Goal: Task Accomplishment & Management: Use online tool/utility

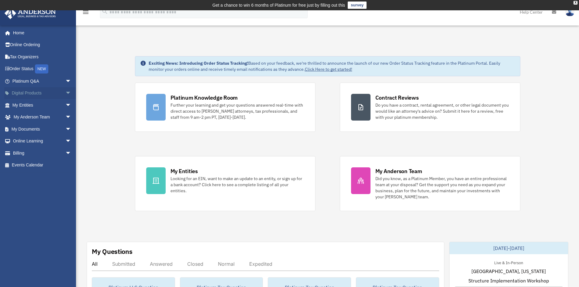
click at [65, 94] on span "arrow_drop_down" at bounding box center [71, 93] width 12 height 12
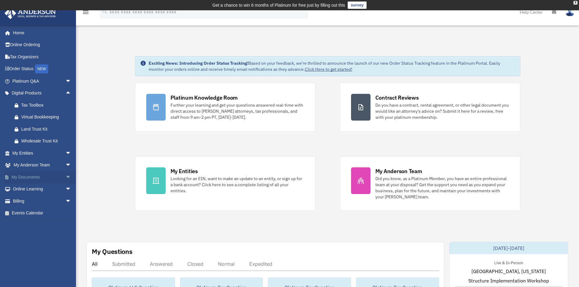
click at [65, 177] on span "arrow_drop_down" at bounding box center [71, 177] width 12 height 12
click at [39, 211] on link "Forms Library" at bounding box center [45, 213] width 72 height 12
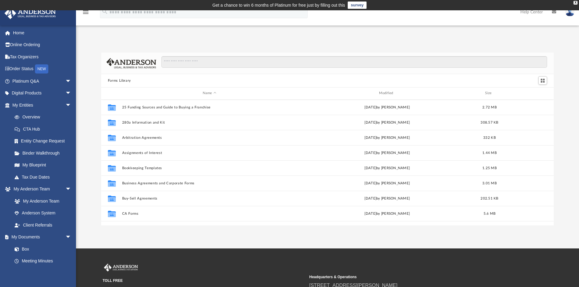
scroll to position [134, 448]
click at [174, 62] on input "Search files and folders" at bounding box center [354, 62] width 386 height 12
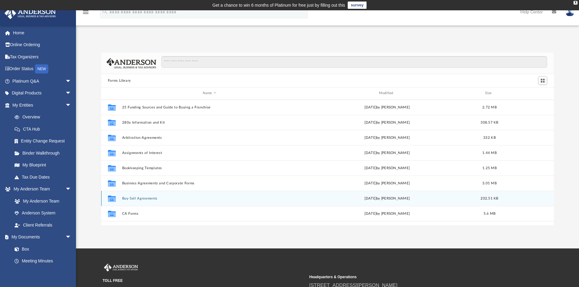
click at [141, 200] on button "Buy-Sell Agreements" at bounding box center [209, 199] width 175 height 4
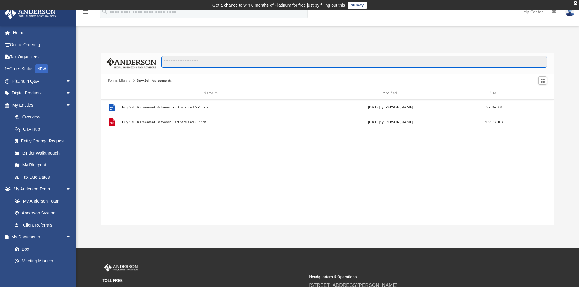
click at [166, 61] on input "Search files and folders" at bounding box center [354, 62] width 386 height 12
type input "**********"
drag, startPoint x: 164, startPoint y: 124, endPoint x: 156, endPoint y: 137, distance: 15.6
click at [156, 137] on div "File Buy Sell Agreement Between Partners and GP.docx In Forms Library / Buy-Sel…" at bounding box center [327, 163] width 453 height 126
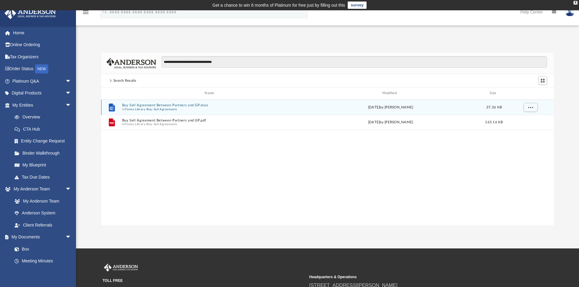
click at [145, 105] on button "Buy Sell Agreement Between Partners and GP.docx" at bounding box center [210, 105] width 177 height 4
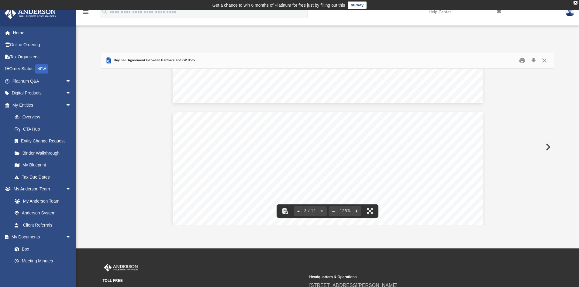
scroll to position [790, 0]
click at [546, 61] on button "Close" at bounding box center [544, 60] width 11 height 9
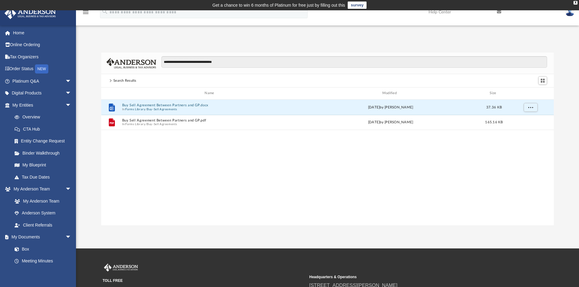
click at [120, 80] on div "Search Results" at bounding box center [124, 80] width 23 height 5
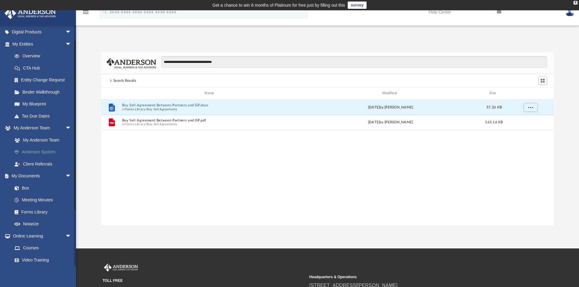
scroll to position [91, 0]
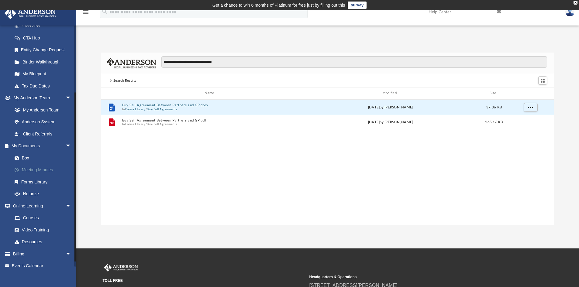
click at [28, 172] on link "Meeting Minutes" at bounding box center [45, 170] width 72 height 12
click at [35, 182] on link "Forms Library" at bounding box center [45, 182] width 72 height 12
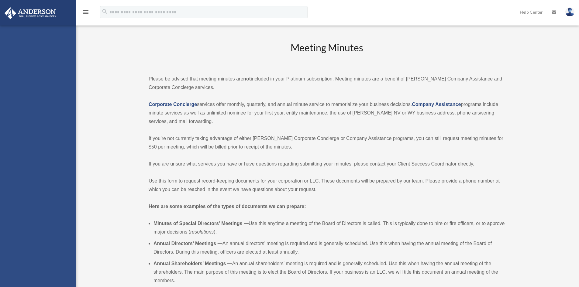
click at [35, 181] on div "[EMAIL_ADDRESS][DOMAIN_NAME] Sign Out [EMAIL_ADDRESS][DOMAIN_NAME] Home Online …" at bounding box center [38, 169] width 76 height 287
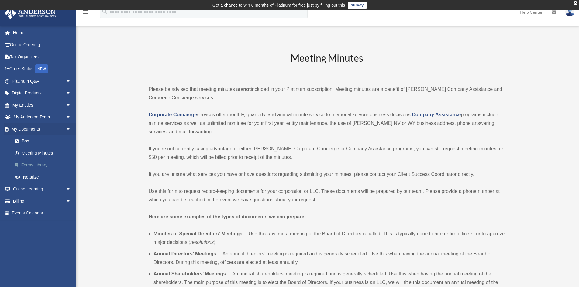
click at [38, 164] on link "Forms Library" at bounding box center [45, 165] width 72 height 12
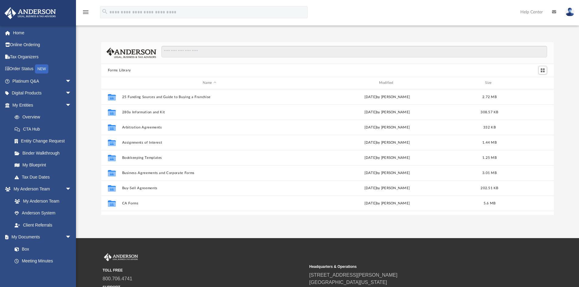
scroll to position [134, 448]
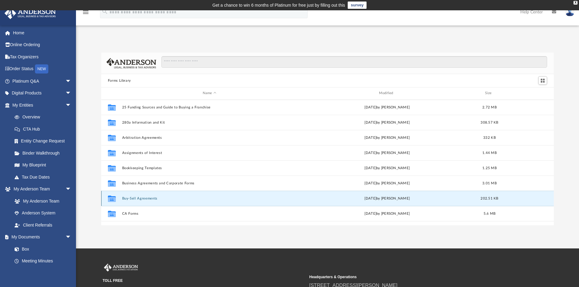
click at [149, 198] on button "Buy-Sell Agreements" at bounding box center [209, 199] width 175 height 4
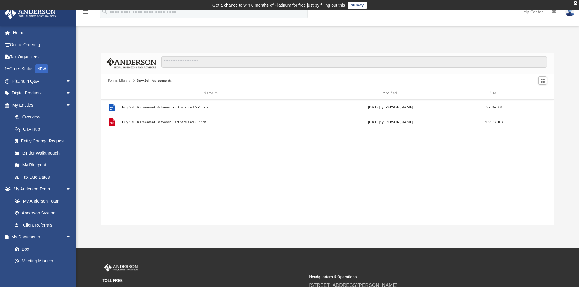
click at [122, 81] on button "Forms Library" at bounding box center [119, 80] width 23 height 5
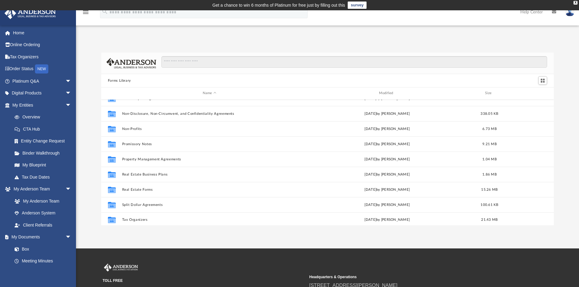
scroll to position [330, 0]
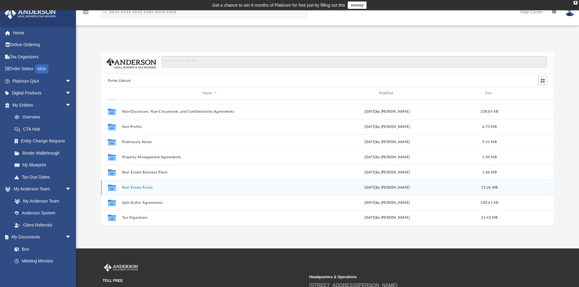
click at [135, 188] on button "Real Estate Forms" at bounding box center [209, 188] width 175 height 4
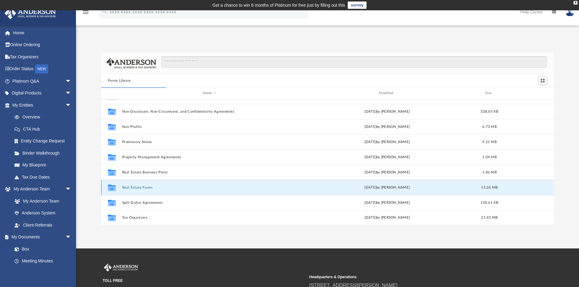
click at [135, 188] on button "Real Estate Forms" at bounding box center [209, 188] width 175 height 4
click at [135, 187] on button "Real Estate Forms" at bounding box center [209, 188] width 175 height 4
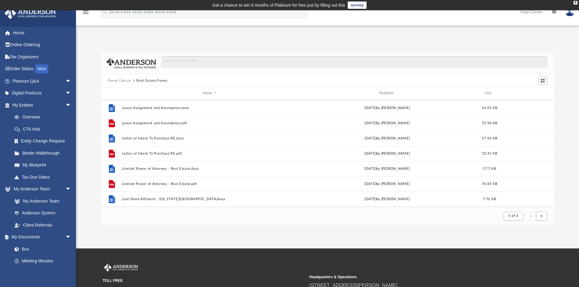
scroll to position [409, 0]
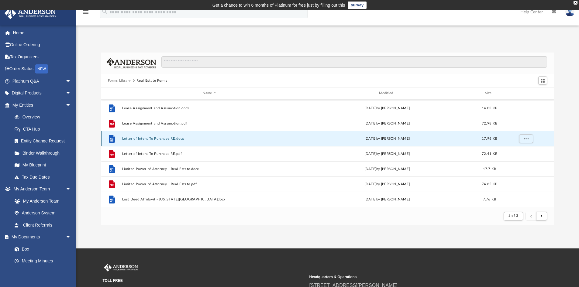
click at [151, 139] on button "Letter of Intent To Purchase RE.docx" at bounding box center [209, 139] width 175 height 4
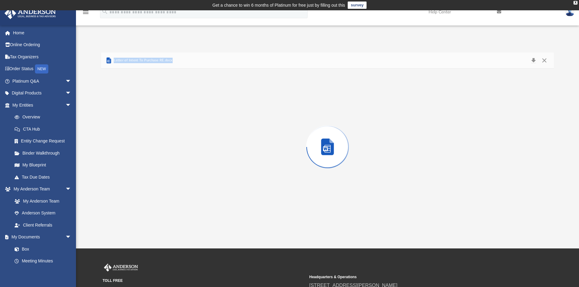
click at [151, 139] on div "Preview" at bounding box center [327, 147] width 453 height 157
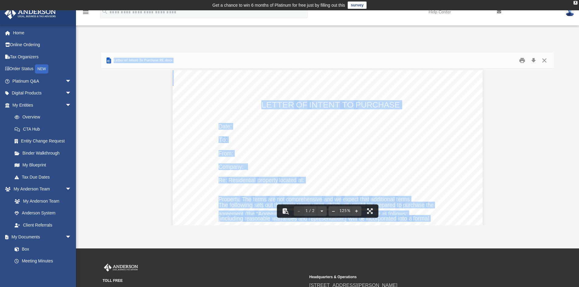
scroll to position [0, 0]
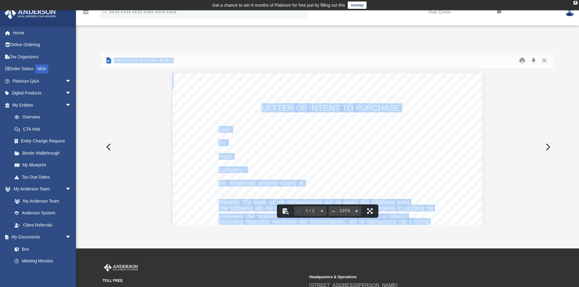
click at [107, 146] on button "Preview" at bounding box center [107, 147] width 13 height 17
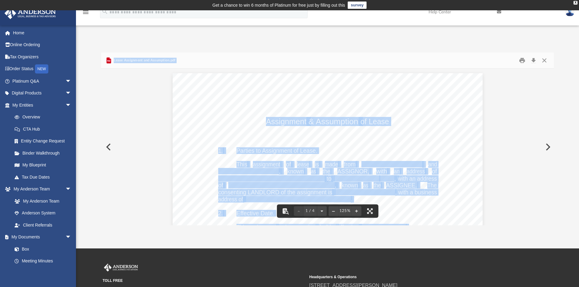
click at [550, 145] on button "Preview" at bounding box center [547, 147] width 13 height 17
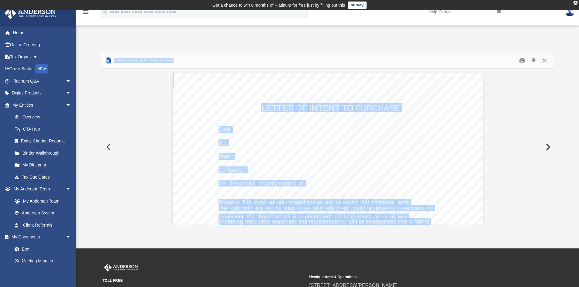
click at [550, 145] on button "Preview" at bounding box center [547, 147] width 13 height 17
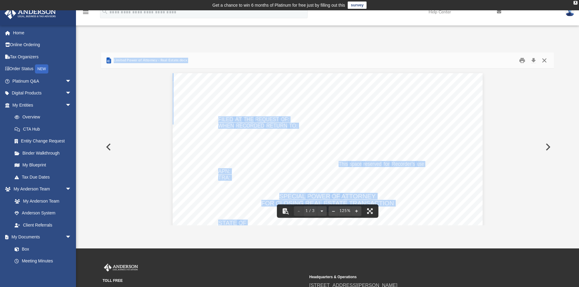
click at [543, 59] on button "Close" at bounding box center [544, 60] width 11 height 9
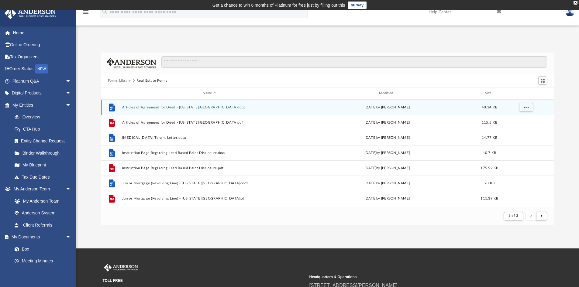
click at [138, 107] on button "Articles of Agreement for Deed - [US_STATE][GEOGRAPHIC_DATA]docx" at bounding box center [209, 107] width 175 height 4
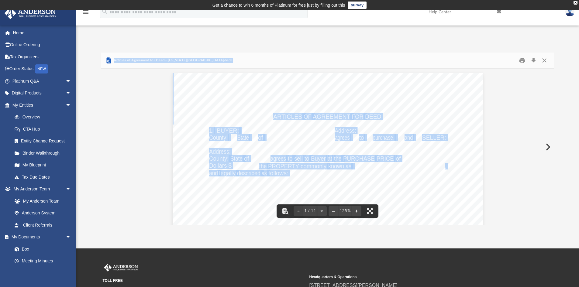
drag, startPoint x: 532, startPoint y: 93, endPoint x: 496, endPoint y: 129, distance: 50.9
click at [550, 146] on button "Preview" at bounding box center [547, 147] width 13 height 17
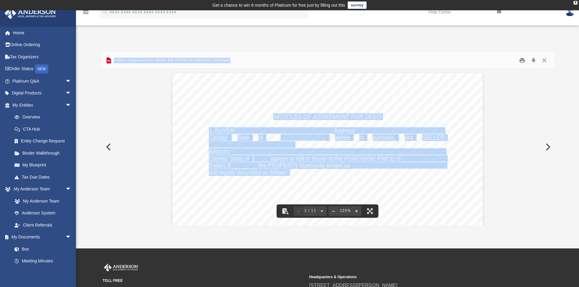
click at [361, 34] on div "App [EMAIL_ADDRESS][DOMAIN_NAME] Sign Out [EMAIL_ADDRESS][DOMAIN_NAME] Home Onl…" at bounding box center [289, 129] width 579 height 238
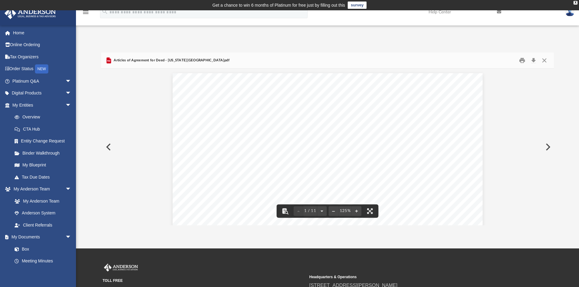
click at [107, 147] on button "Preview" at bounding box center [107, 147] width 13 height 17
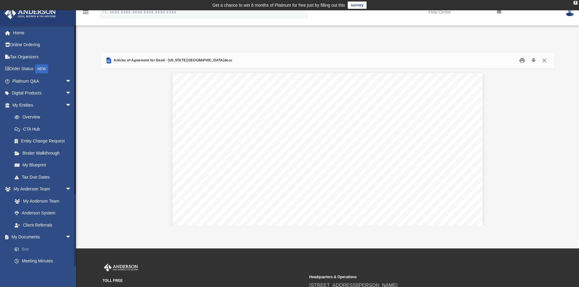
drag, startPoint x: 22, startPoint y: 248, endPoint x: 31, endPoint y: 248, distance: 8.8
click at [22, 248] on link "Box" at bounding box center [45, 249] width 72 height 12
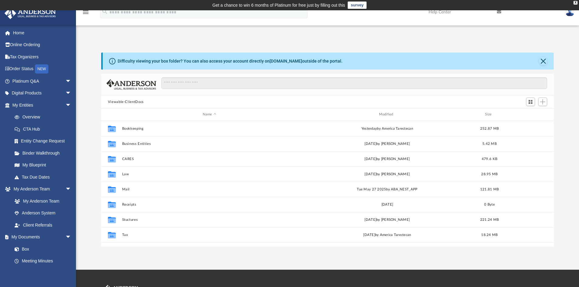
scroll to position [134, 448]
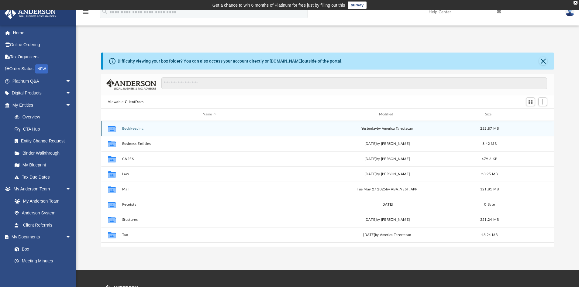
click at [129, 125] on div "Collaborated Folder Bookkeeping [DATE] by America Tarectecan 252.87 MB" at bounding box center [327, 128] width 453 height 15
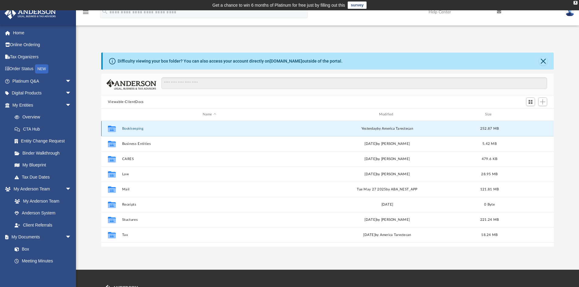
click at [129, 128] on button "Bookkeeping" at bounding box center [209, 129] width 175 height 4
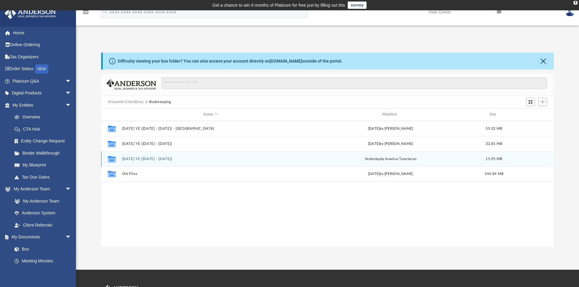
click at [167, 160] on button "[DATE] YE ([DATE] - [DATE])" at bounding box center [210, 159] width 177 height 4
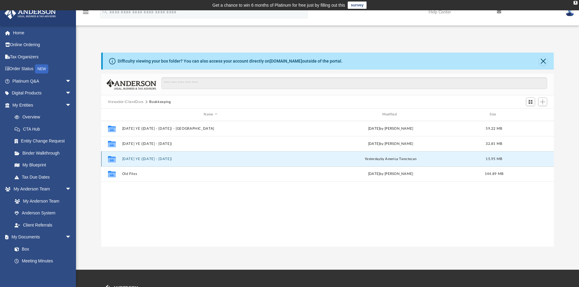
click at [167, 160] on button "[DATE] YE ([DATE] - [DATE])" at bounding box center [210, 159] width 177 height 4
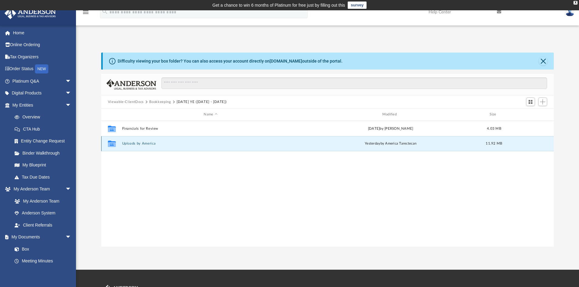
click at [140, 143] on button "Uploads by America" at bounding box center [210, 144] width 177 height 4
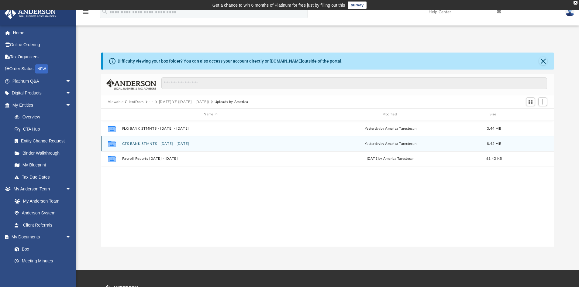
click at [142, 143] on button "GTS BANK STMNTS - [DATE] - [DATE]" at bounding box center [210, 144] width 177 height 4
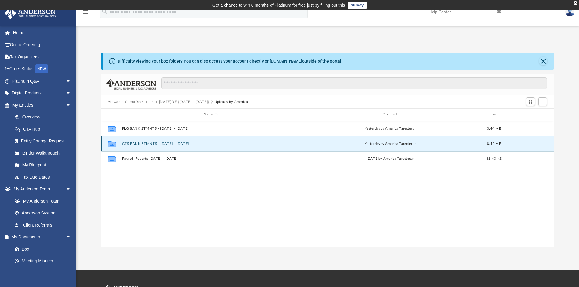
click at [142, 143] on button "GTS BANK STMNTS - [DATE] - [DATE]" at bounding box center [210, 144] width 177 height 4
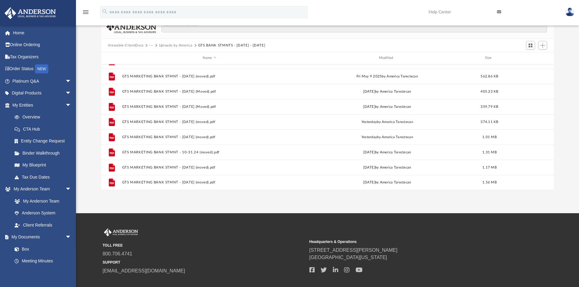
scroll to position [61, 0]
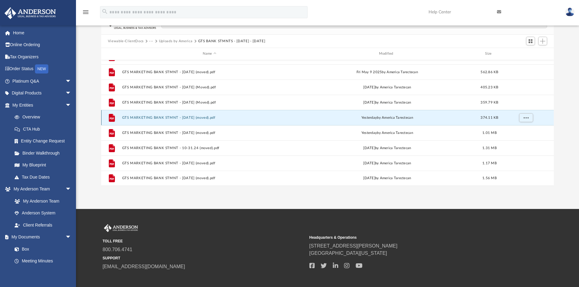
click at [190, 119] on button "GTS MARKETING BANK STMNT - [DATE] (moved).pdf" at bounding box center [209, 118] width 175 height 4
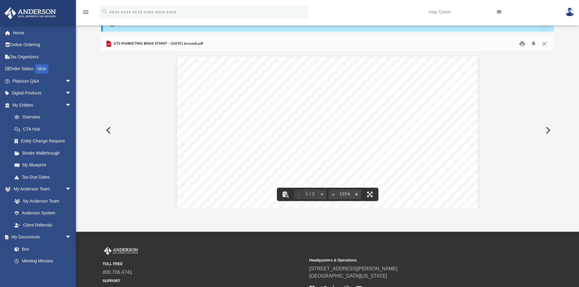
scroll to position [0, 0]
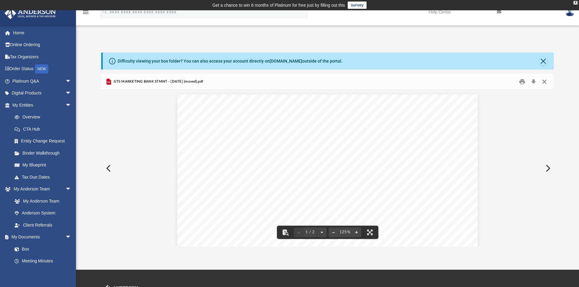
click at [544, 82] on button "Close" at bounding box center [544, 81] width 11 height 9
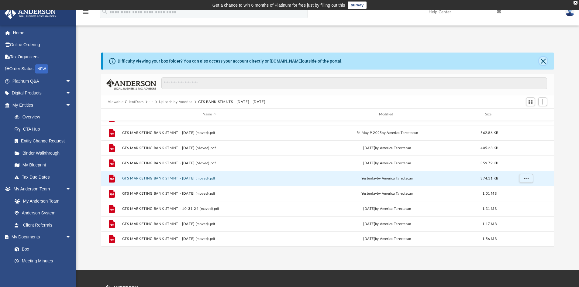
click at [546, 60] on button "Close" at bounding box center [543, 61] width 9 height 9
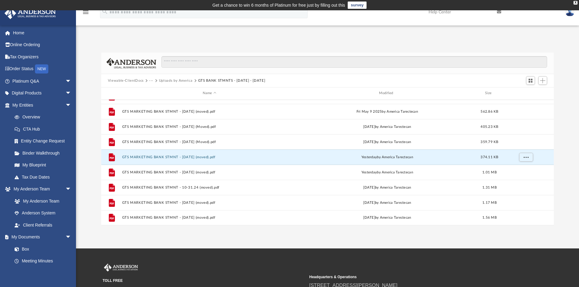
click at [170, 81] on button "Uploads by America" at bounding box center [176, 80] width 34 height 5
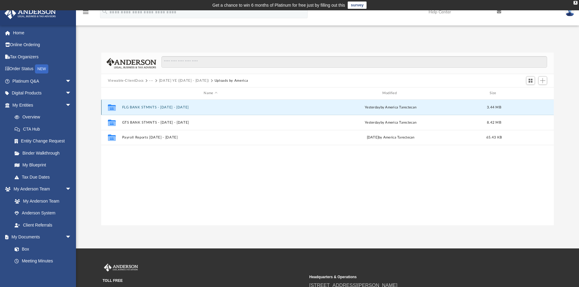
click at [160, 107] on button "FLG BANK STMNTS - [DATE] - [DATE]" at bounding box center [210, 107] width 177 height 4
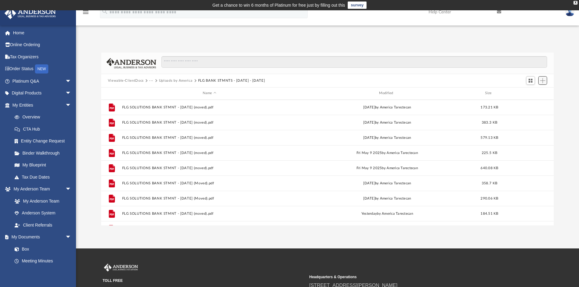
click at [544, 81] on span "Add" at bounding box center [542, 80] width 5 height 5
click at [533, 91] on li "Upload" at bounding box center [533, 93] width 19 height 6
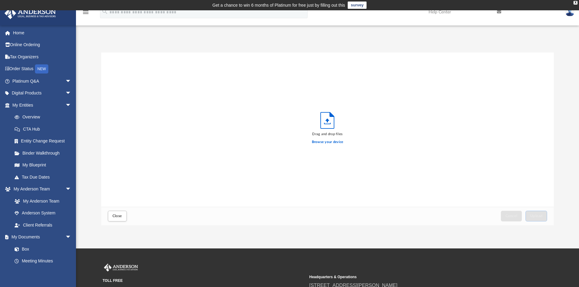
scroll to position [150, 448]
click at [330, 143] on label "Browse your device" at bounding box center [328, 142] width 32 height 5
click at [0, 0] on input "Browse your device" at bounding box center [0, 0] width 0 height 0
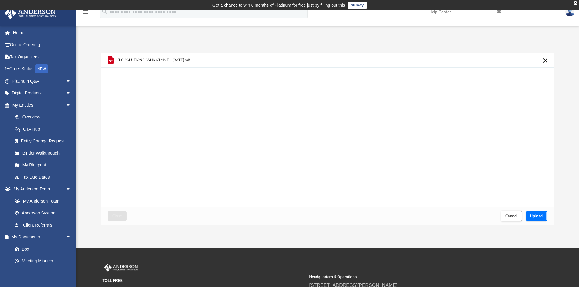
click at [538, 217] on span "Upload" at bounding box center [536, 216] width 13 height 4
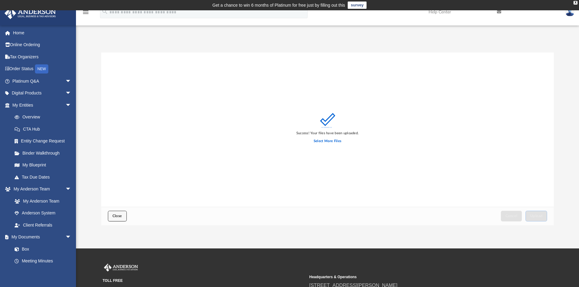
click at [114, 218] on span "Close" at bounding box center [117, 216] width 10 height 4
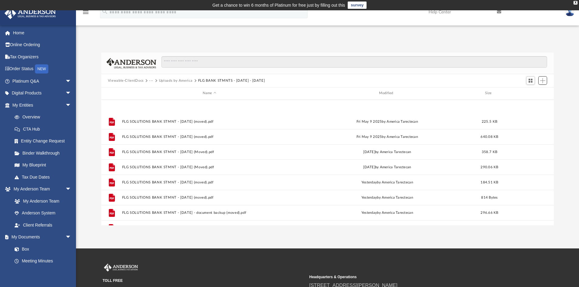
scroll to position [72, 0]
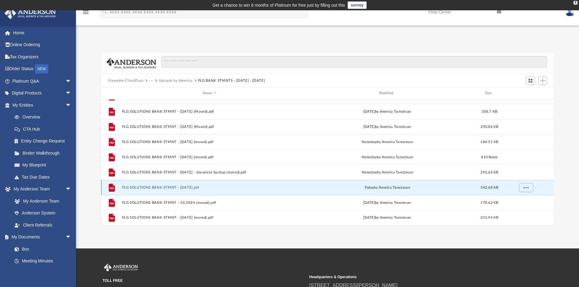
click at [188, 186] on button "FLG SOLUTIONS BANK STMNT - [DATE].pdf" at bounding box center [209, 188] width 175 height 4
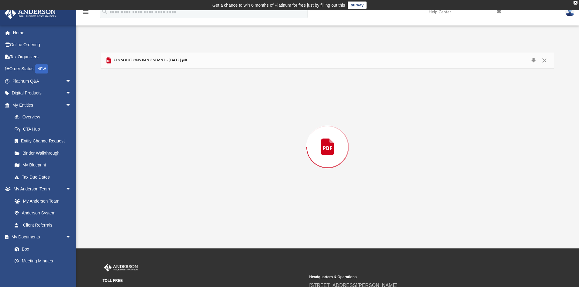
click at [188, 186] on div "Preview" at bounding box center [327, 147] width 453 height 157
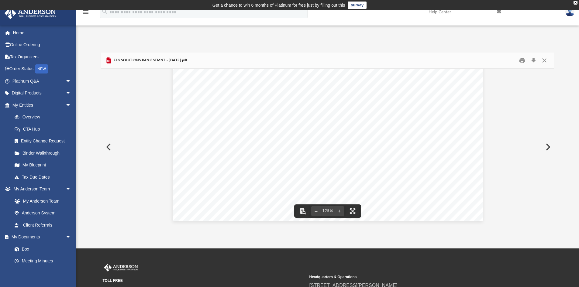
scroll to position [0, 0]
drag, startPoint x: 543, startPoint y: 58, endPoint x: 536, endPoint y: 57, distance: 7.7
click at [543, 58] on button "Close" at bounding box center [544, 60] width 11 height 9
